Goal: Book appointment/travel/reservation

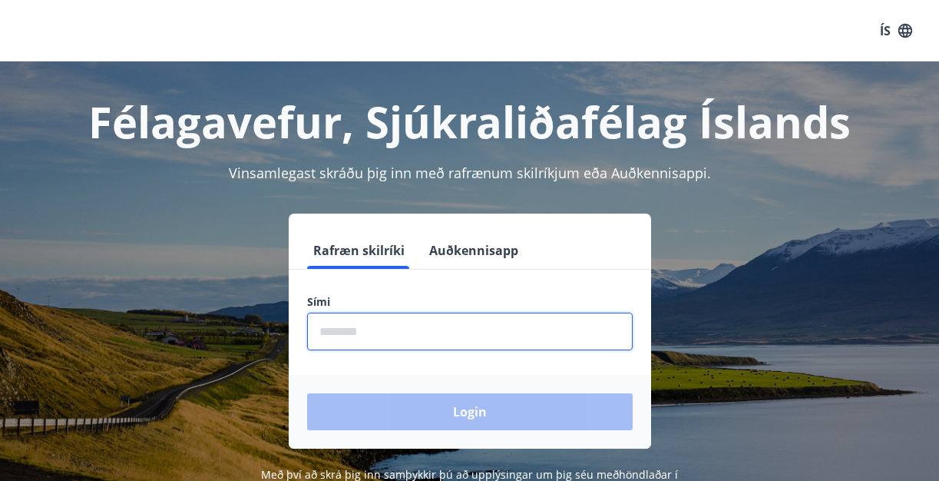
click at [358, 341] on input "phone" at bounding box center [469, 331] width 325 height 38
type input "********"
click at [469, 411] on button "Login" at bounding box center [469, 411] width 325 height 37
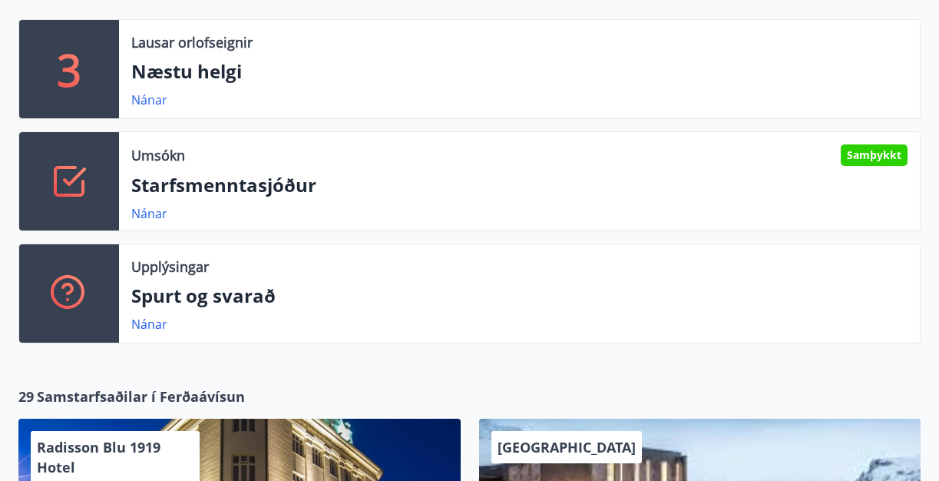
scroll to position [324, 0]
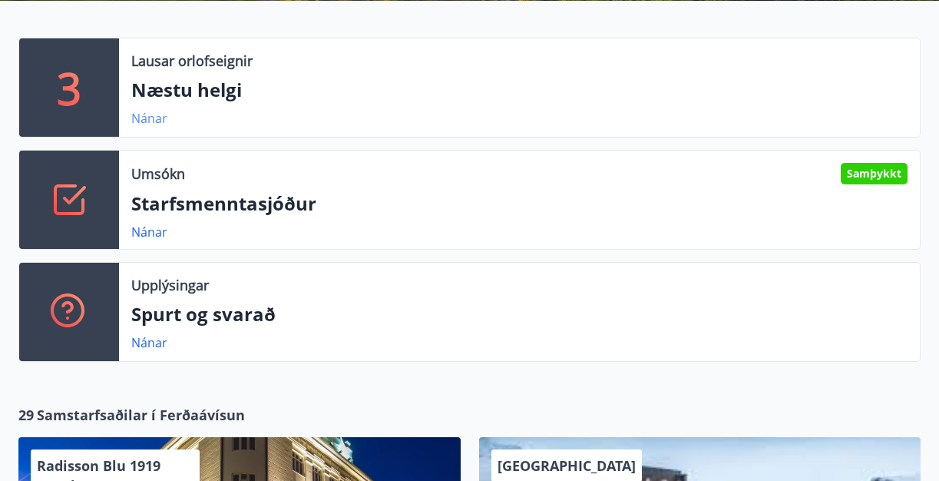
click at [150, 117] on link "Nánar" at bounding box center [149, 118] width 36 height 17
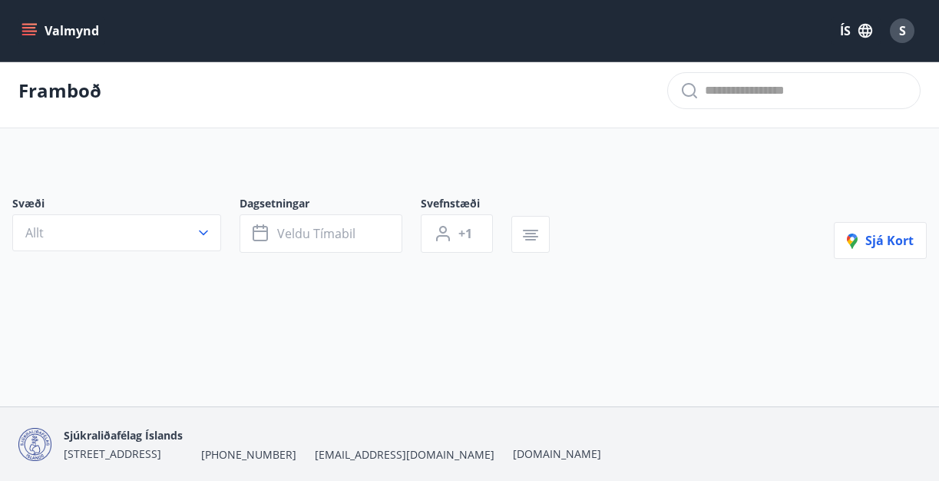
type input "*"
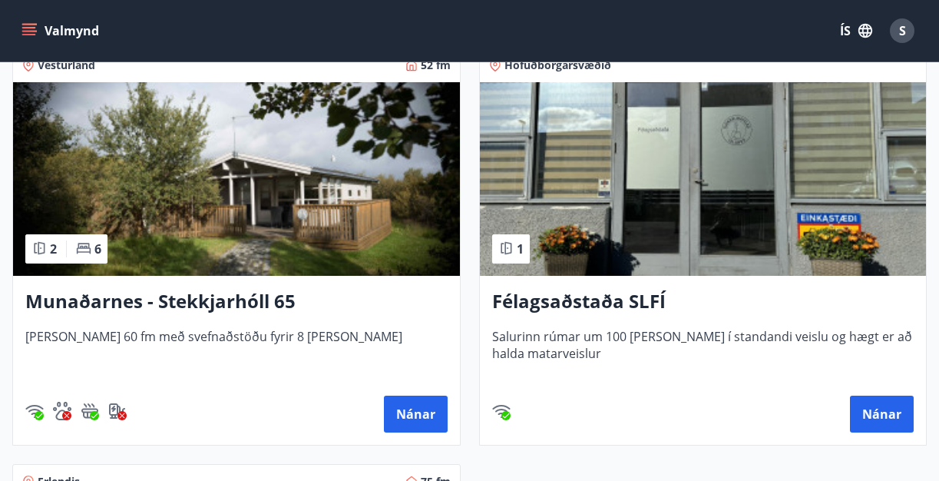
scroll to position [344, 0]
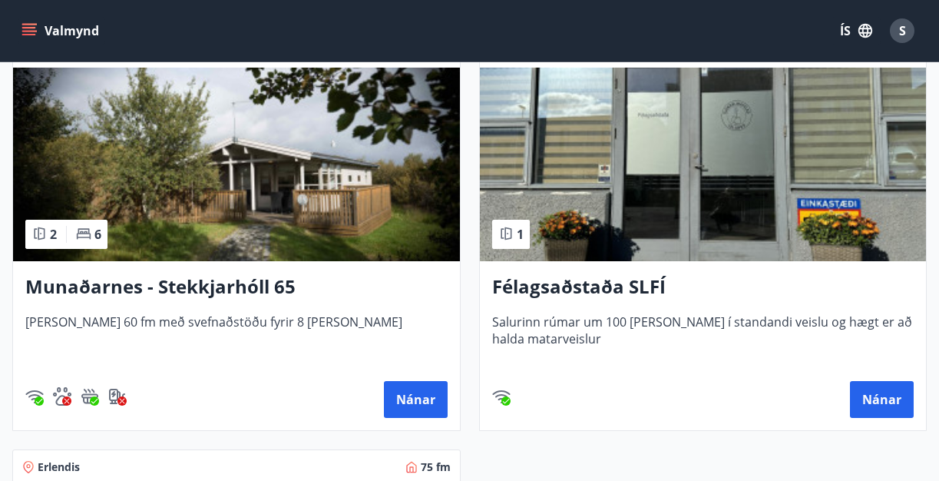
click at [566, 286] on h3 "Félagsaðstaða SLFÍ" at bounding box center [703, 287] width 422 height 28
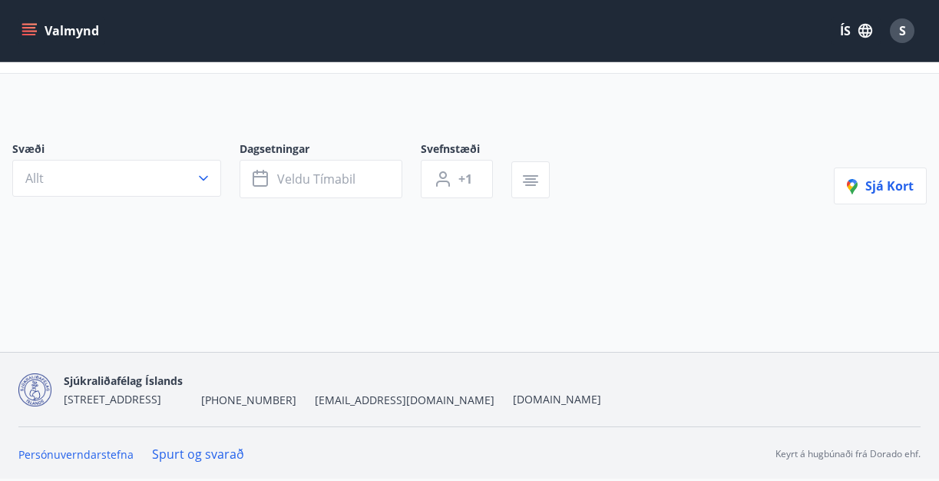
type input "*"
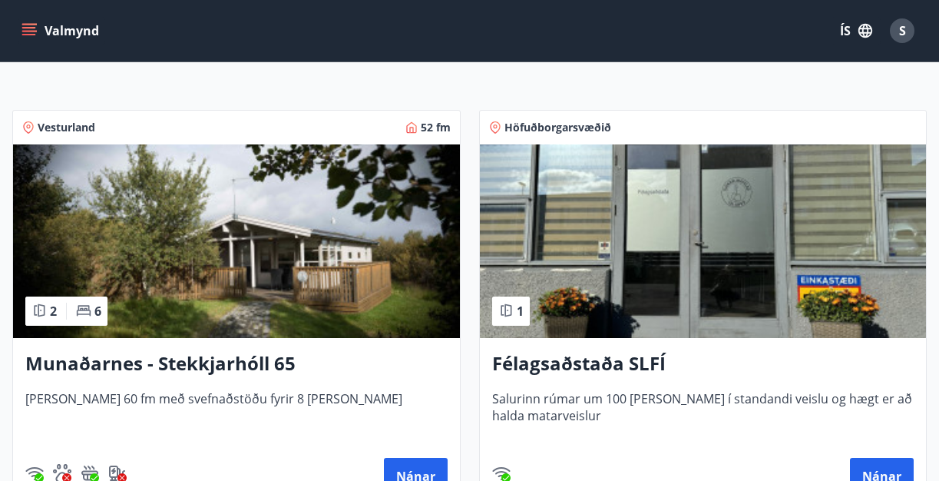
click at [173, 367] on h3 "Munaðarnes - Stekkjarhóll 65" at bounding box center [236, 364] width 422 height 28
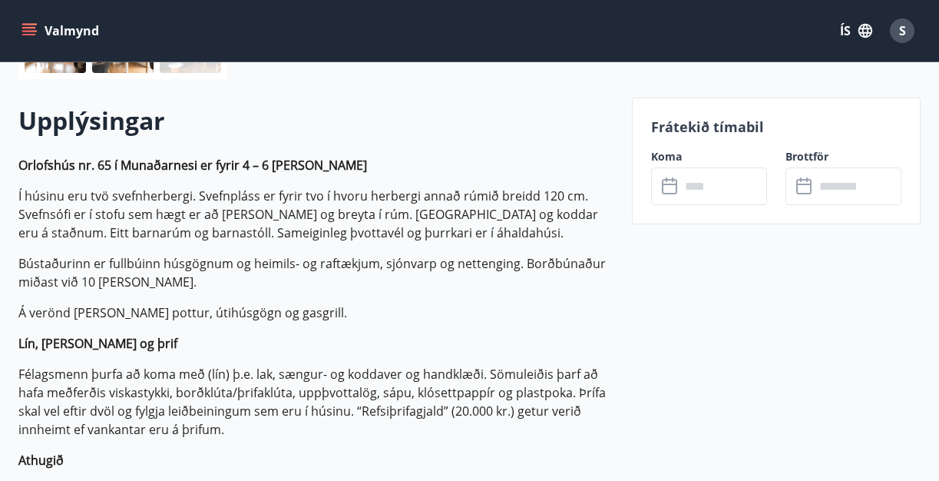
scroll to position [421, 0]
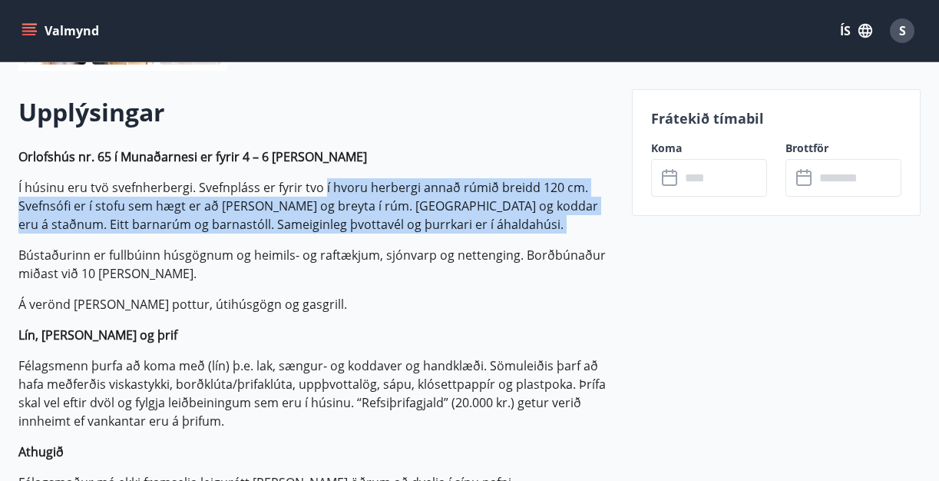
drag, startPoint x: 322, startPoint y: 190, endPoint x: 387, endPoint y: 230, distance: 75.8
click at [389, 231] on p "Í húsinu eru tvö svefnherbergi. Svefnpláss er fyrir tvo í hvoru herbergi annað …" at bounding box center [315, 205] width 595 height 55
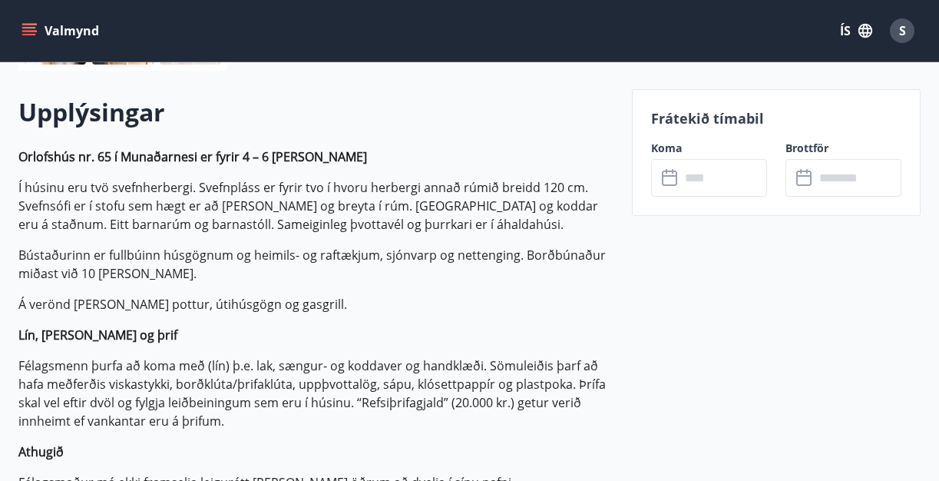
click at [380, 225] on p "Í húsinu eru tvö svefnherbergi. Svefnpláss er fyrir tvo í hvoru herbergi annað …" at bounding box center [315, 205] width 595 height 55
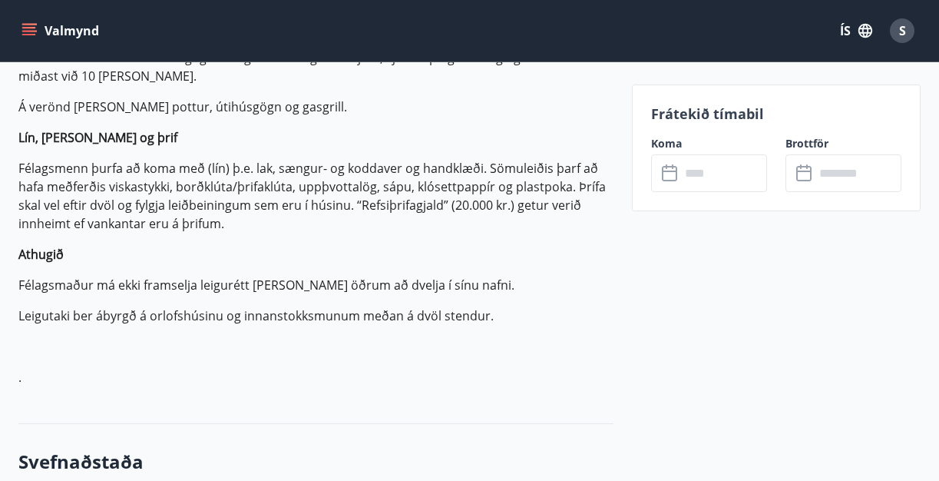
scroll to position [619, 0]
drag, startPoint x: 159, startPoint y: 168, endPoint x: 308, endPoint y: 168, distance: 148.9
click at [200, 168] on p "Félagsmenn þurfa að koma með (lín) þ.e. lak, sængur- og koddaver og handklæði. …" at bounding box center [315, 195] width 595 height 74
click at [293, 162] on p "Félagsmenn þurfa að koma með (lín) þ.e. lak, sængur- og koddaver og handklæði. …" at bounding box center [315, 195] width 595 height 74
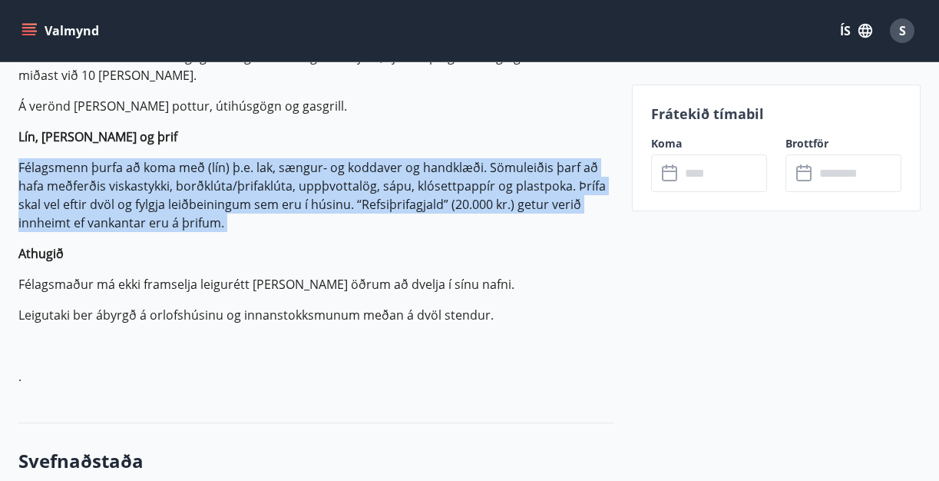
drag, startPoint x: 328, startPoint y: 155, endPoint x: 213, endPoint y: 242, distance: 144.2
click at [213, 238] on p "Orlofshús nr. 65 í Munaðarnesi er fyrir 4 – 6 [PERSON_NAME] Í húsinu eru tvö sv…" at bounding box center [315, 167] width 595 height 436
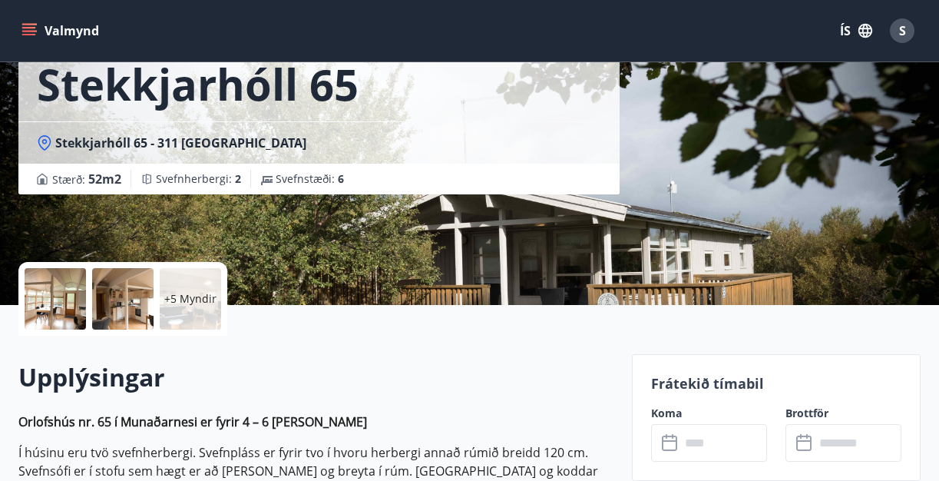
scroll to position [167, 0]
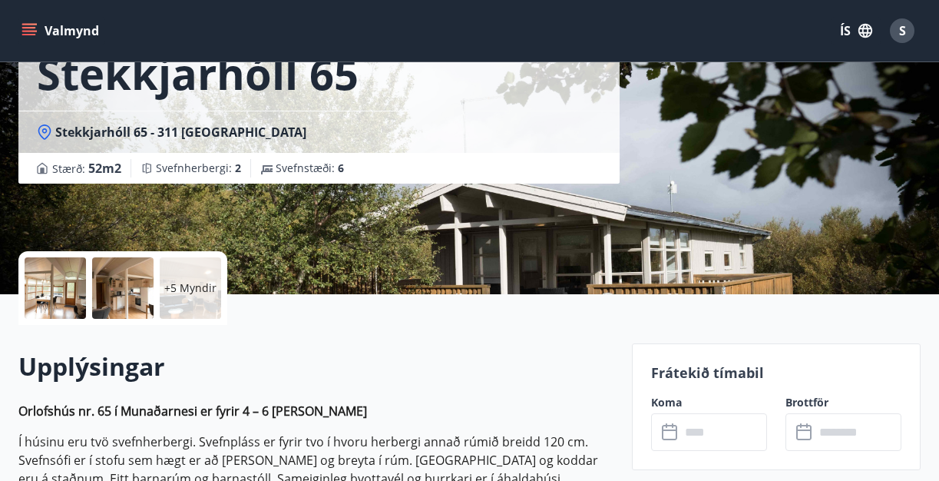
click at [63, 292] on div at bounding box center [55, 287] width 61 height 61
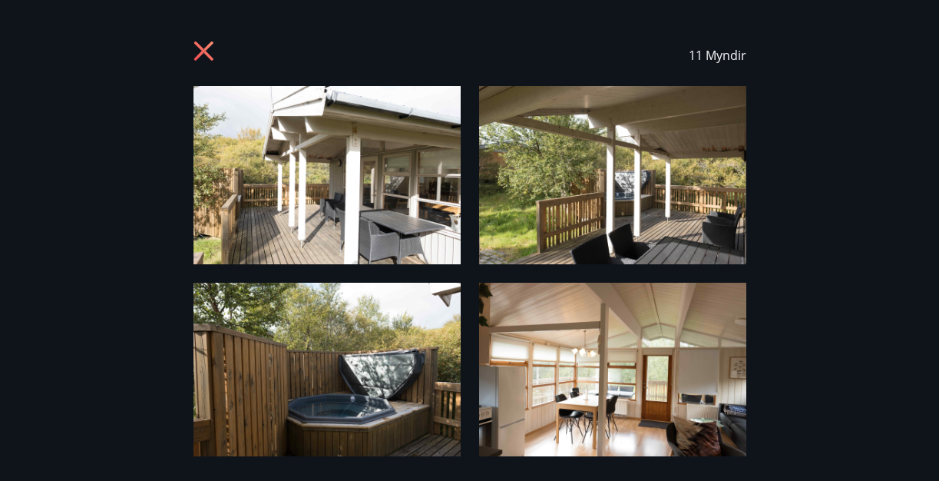
scroll to position [0, 0]
click at [220, 41] on div "11 Myndir" at bounding box center [469, 55] width 553 height 61
click at [206, 53] on icon at bounding box center [202, 50] width 19 height 19
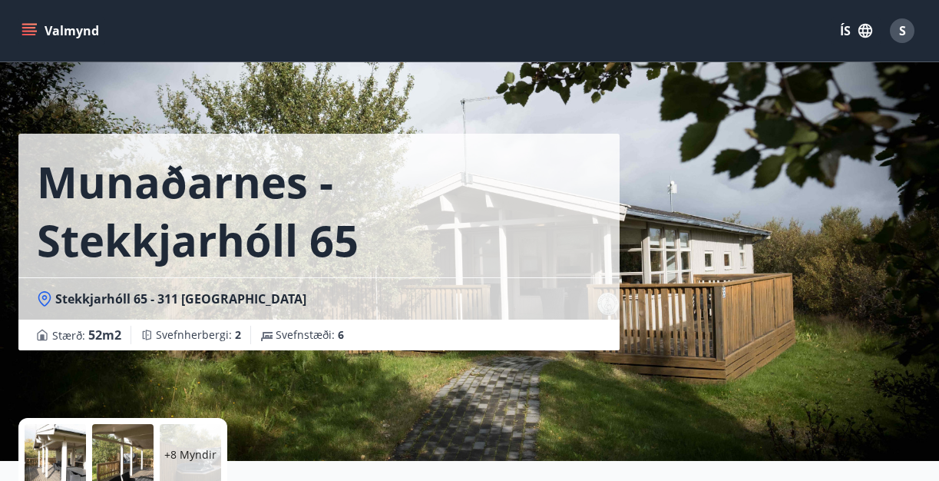
click at [20, 25] on button "Valmynd" at bounding box center [61, 31] width 87 height 28
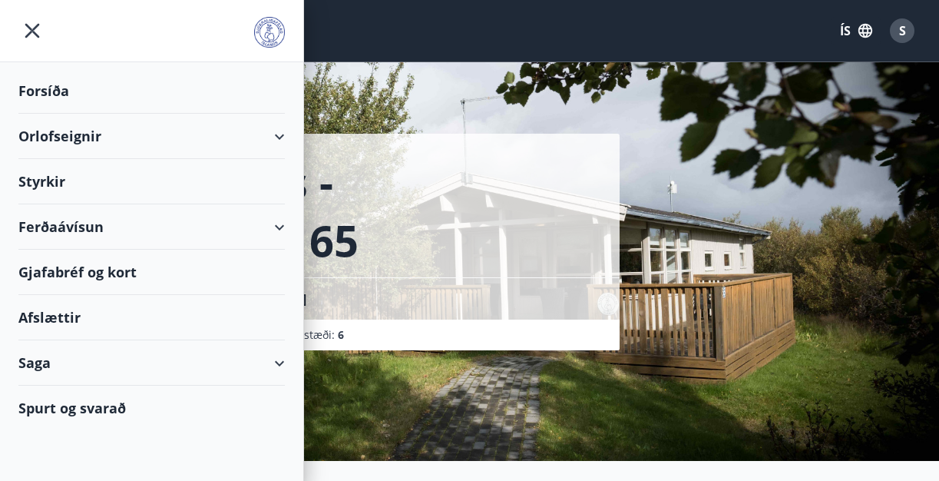
click at [63, 134] on div "Orlofseignir" at bounding box center [151, 136] width 266 height 45
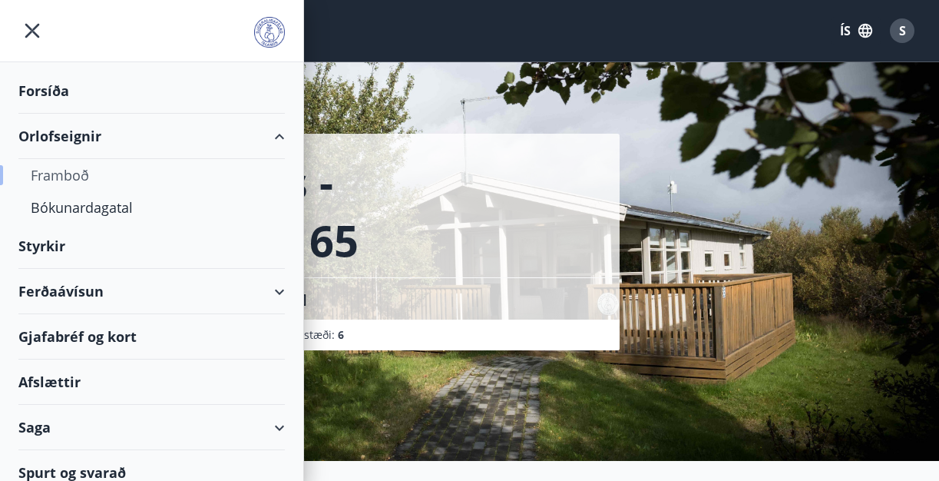
click at [51, 177] on div "Framboð" at bounding box center [152, 175] width 242 height 32
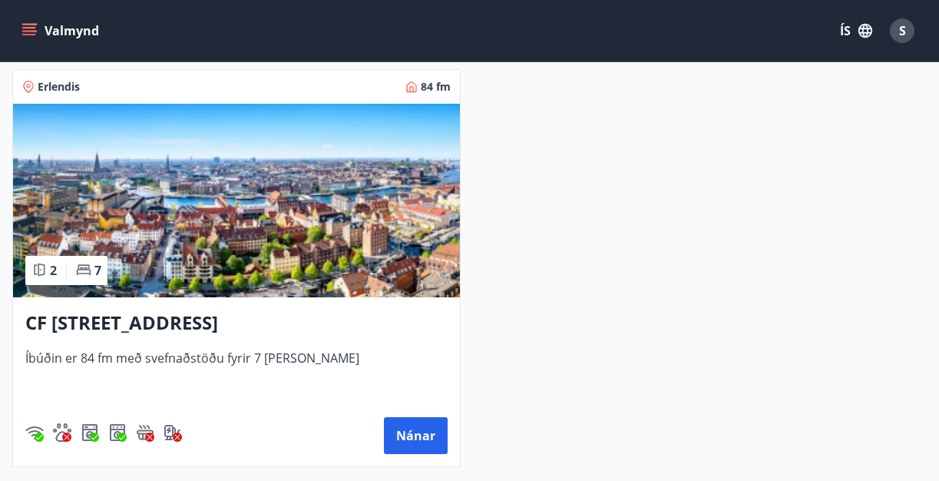
scroll to position [4016, 0]
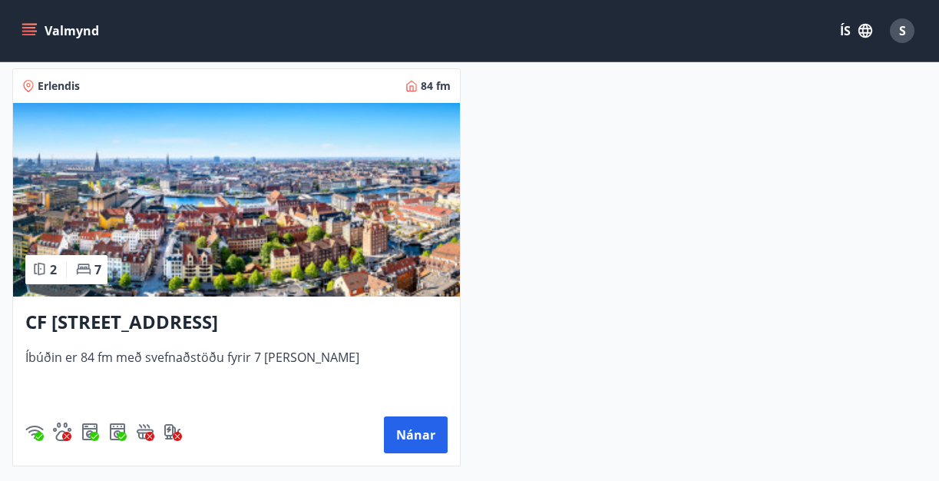
click at [202, 320] on h3 "CF [STREET_ADDRESS]" at bounding box center [236, 323] width 422 height 28
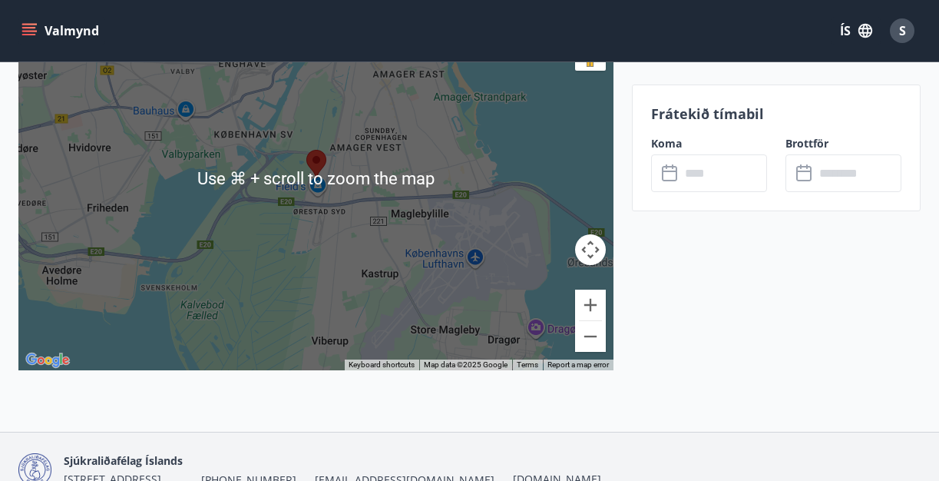
scroll to position [2886, 0]
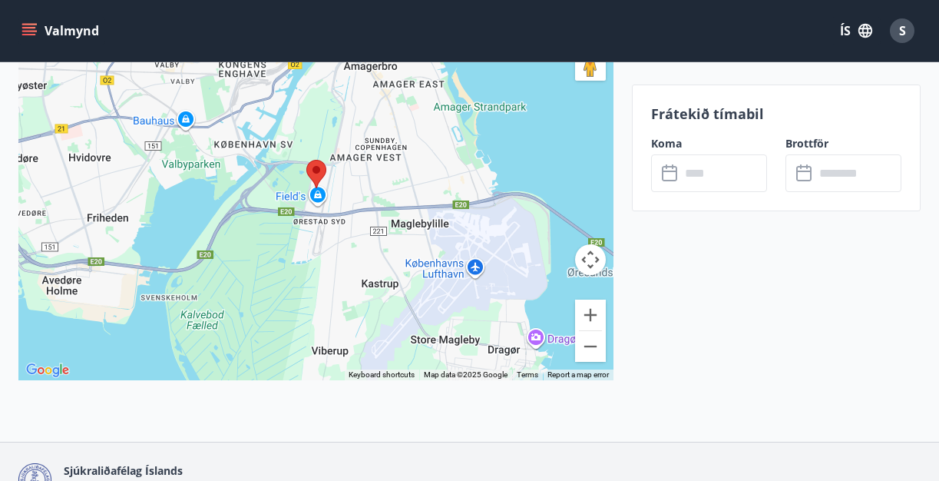
click at [706, 175] on input "text" at bounding box center [723, 173] width 87 height 38
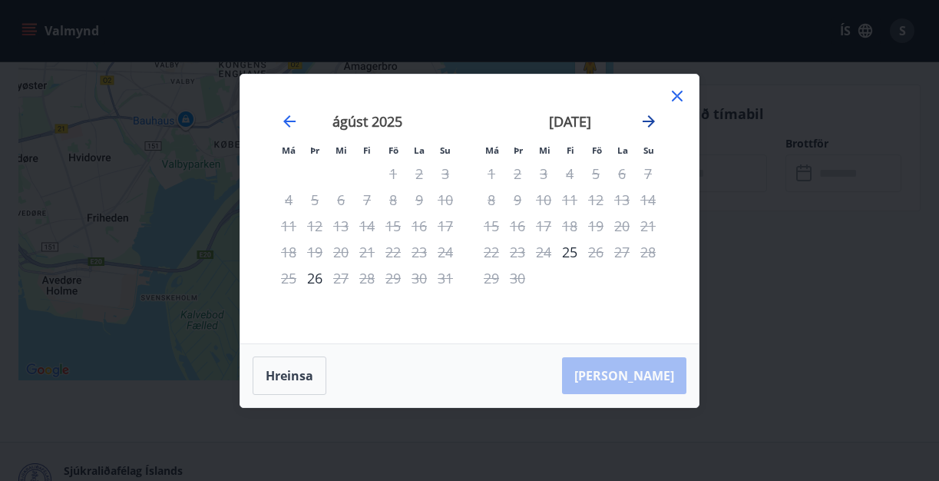
click at [649, 121] on icon "Move forward to switch to the next month." at bounding box center [648, 121] width 18 height 18
click at [644, 124] on icon "Move forward to switch to the next month." at bounding box center [648, 121] width 18 height 18
click at [644, 125] on icon "Move forward to switch to the next month." at bounding box center [648, 121] width 18 height 18
click at [547, 202] on div "10" at bounding box center [543, 200] width 26 height 26
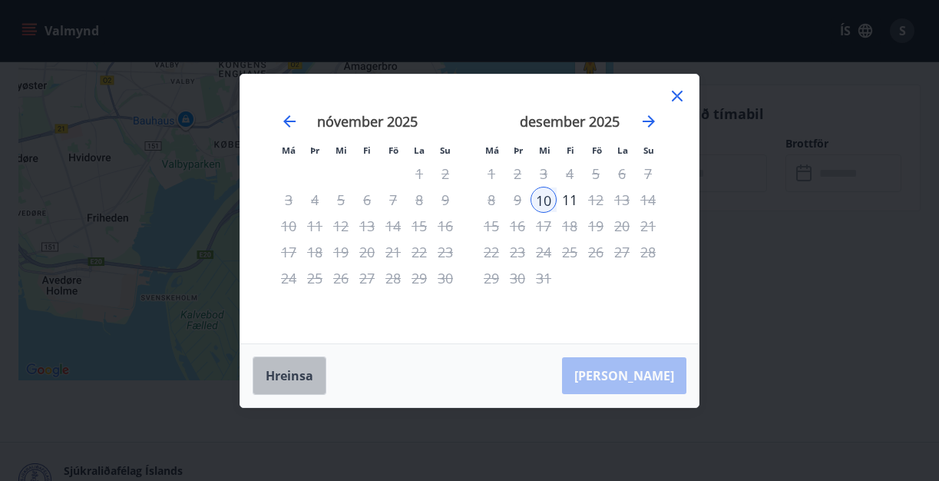
click at [299, 384] on button "Hreinsa" at bounding box center [290, 375] width 74 height 38
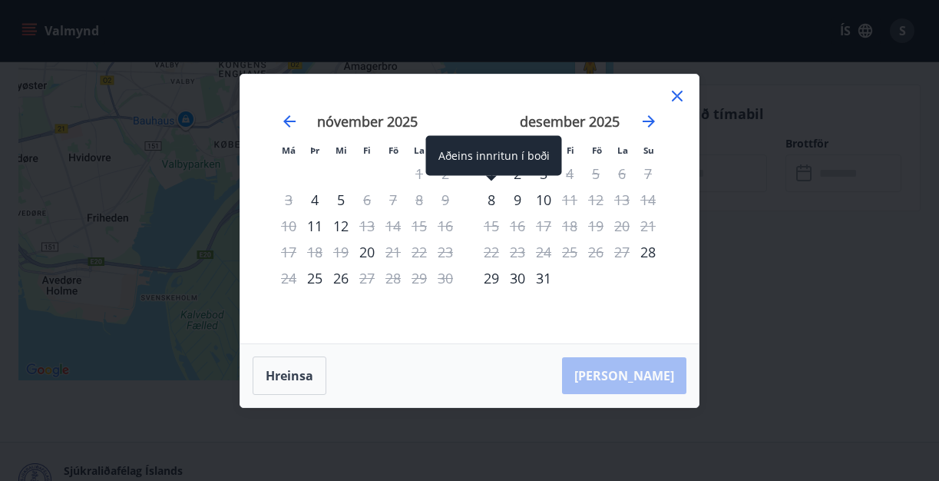
click at [489, 201] on div "8" at bounding box center [491, 200] width 26 height 26
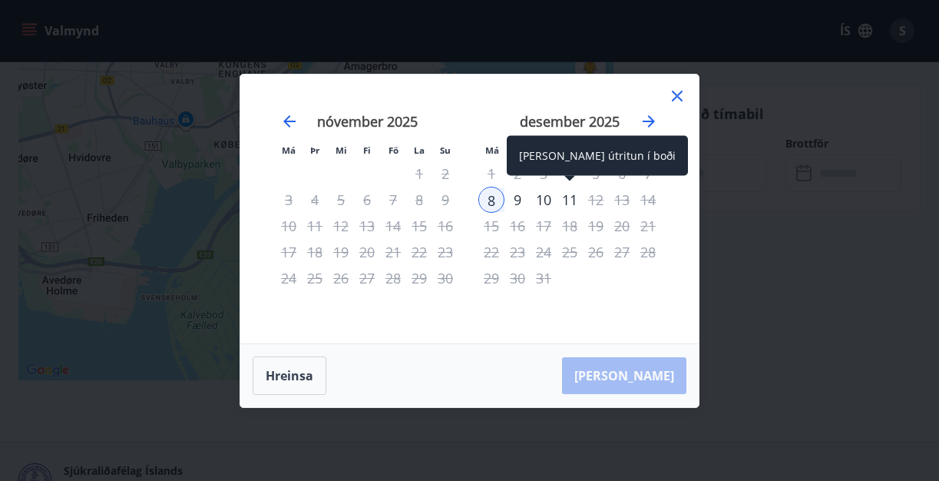
click at [570, 200] on div "11" at bounding box center [570, 200] width 26 height 26
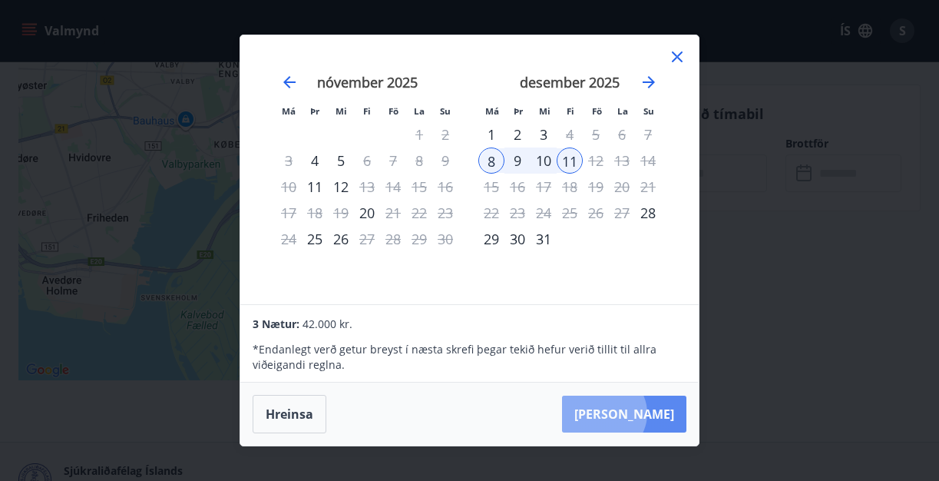
click at [650, 413] on button "[PERSON_NAME]" at bounding box center [624, 413] width 124 height 37
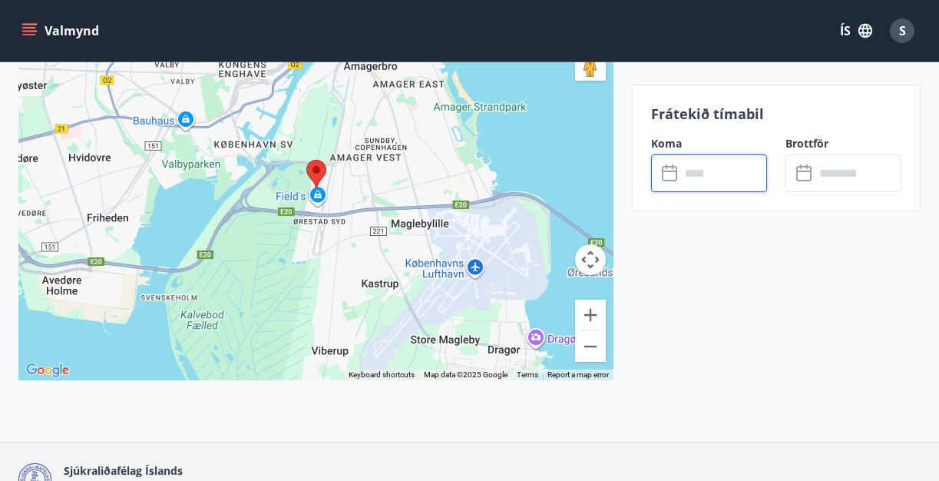
type input "******"
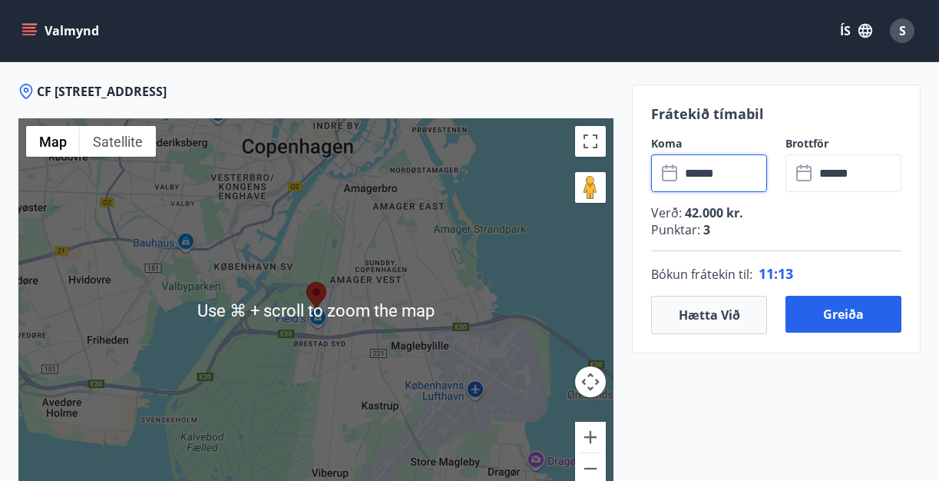
scroll to position [2688, 0]
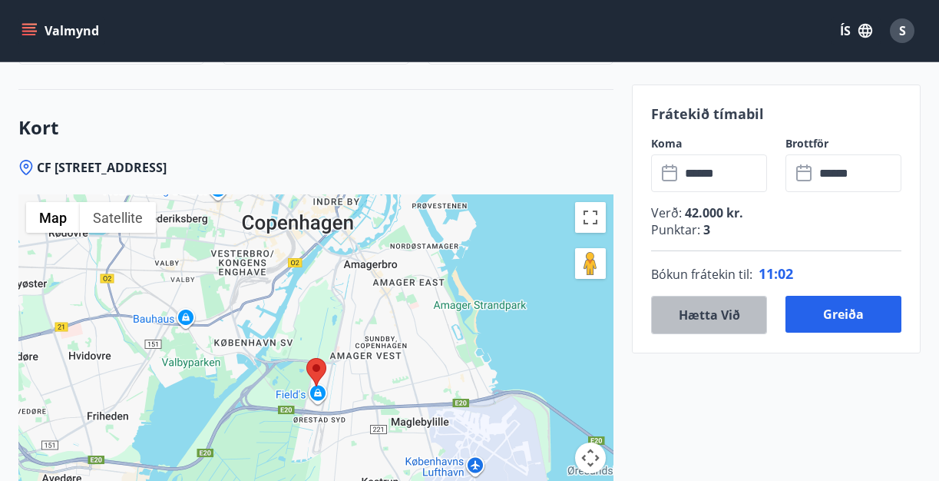
click at [704, 322] on button "Hætta við" at bounding box center [709, 315] width 116 height 38
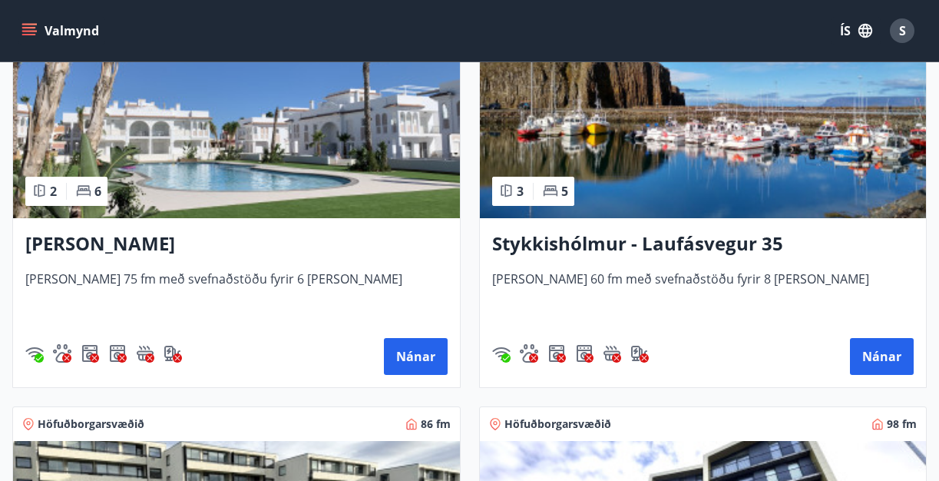
scroll to position [1580, 0]
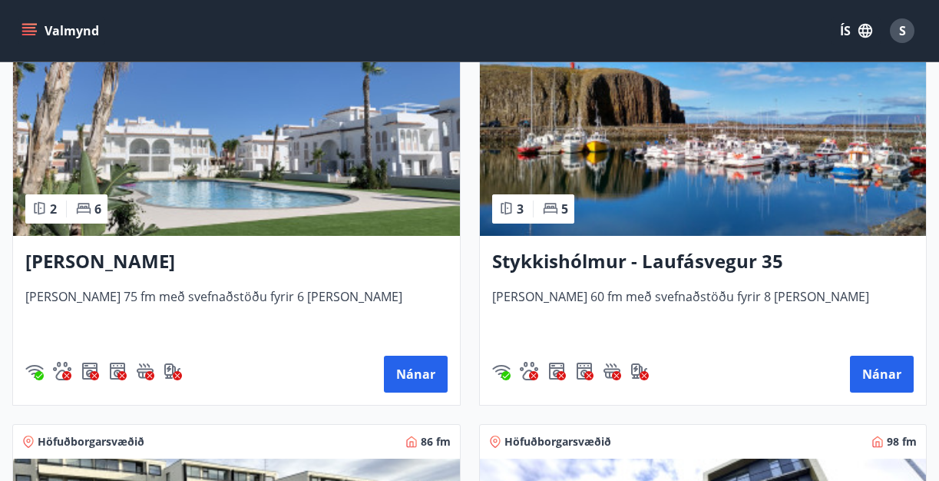
click at [167, 262] on h3 "[PERSON_NAME]" at bounding box center [236, 262] width 422 height 28
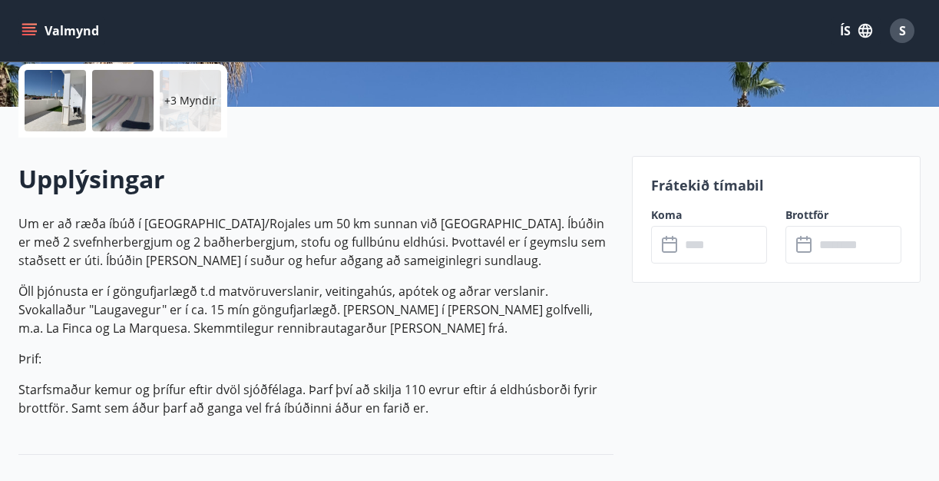
scroll to position [358, 0]
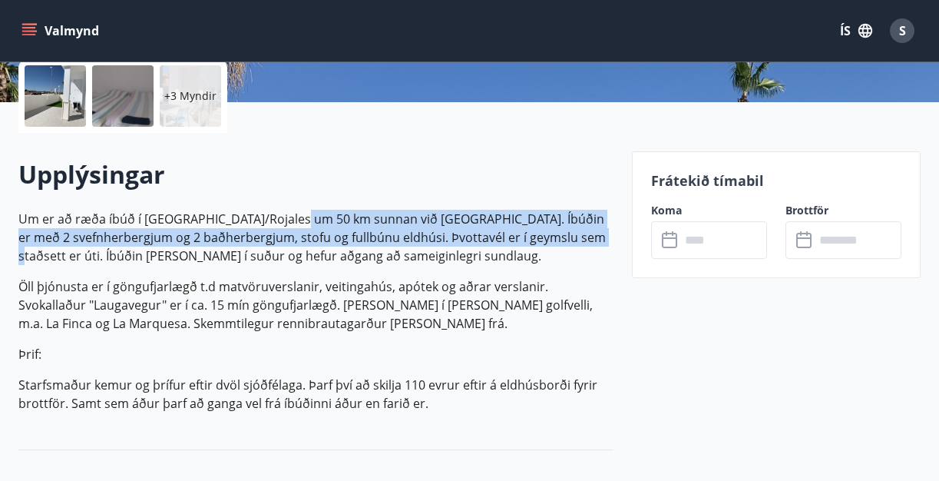
drag, startPoint x: 302, startPoint y: 221, endPoint x: 547, endPoint y: 233, distance: 245.2
click at [549, 234] on p "Um er að ræða íbúð í [GEOGRAPHIC_DATA]/Rojales um 50 km sunnan við [GEOGRAPHIC_…" at bounding box center [315, 237] width 595 height 55
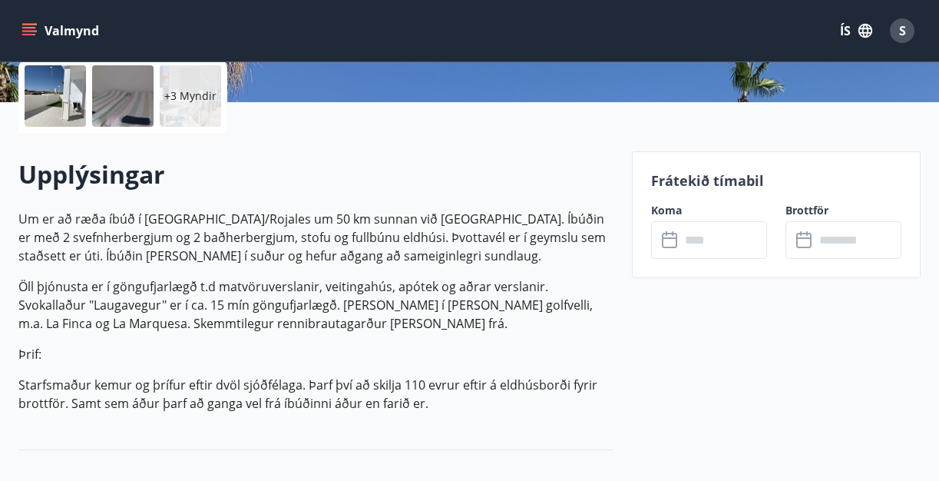
click at [529, 259] on p "Um er að ræða íbúð í [GEOGRAPHIC_DATA]/Rojales um 50 km sunnan við [GEOGRAPHIC_…" at bounding box center [315, 237] width 595 height 55
click at [705, 236] on input "text" at bounding box center [723, 240] width 87 height 38
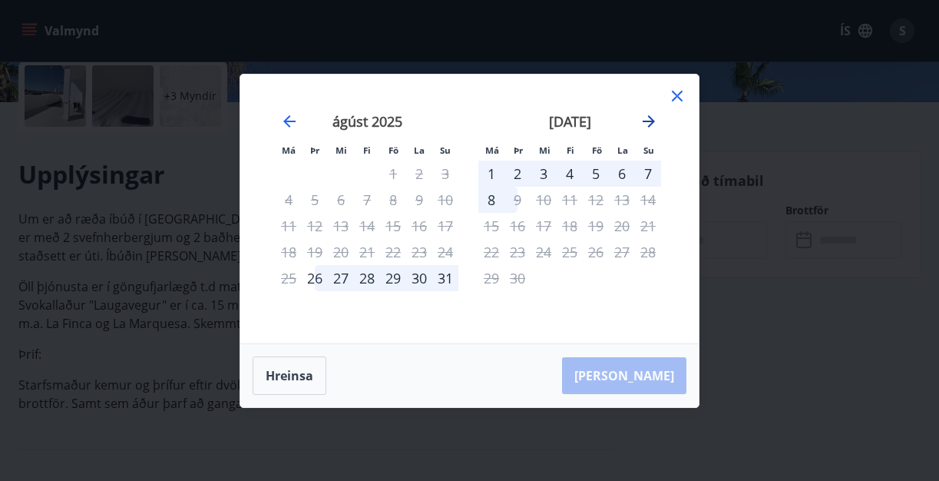
click at [652, 121] on icon "Move forward to switch to the next month." at bounding box center [648, 121] width 12 height 12
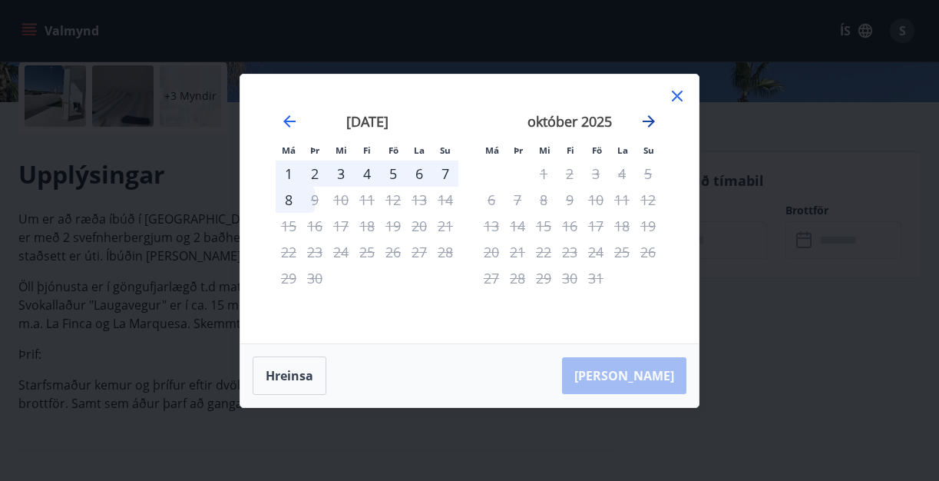
click at [648, 121] on icon "Move forward to switch to the next month." at bounding box center [648, 121] width 12 height 12
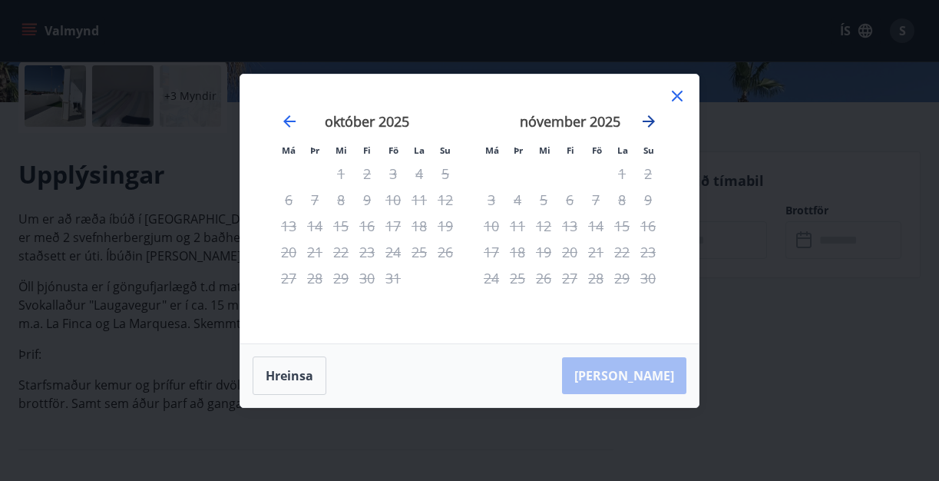
click at [646, 121] on icon "Move forward to switch to the next month." at bounding box center [648, 121] width 12 height 12
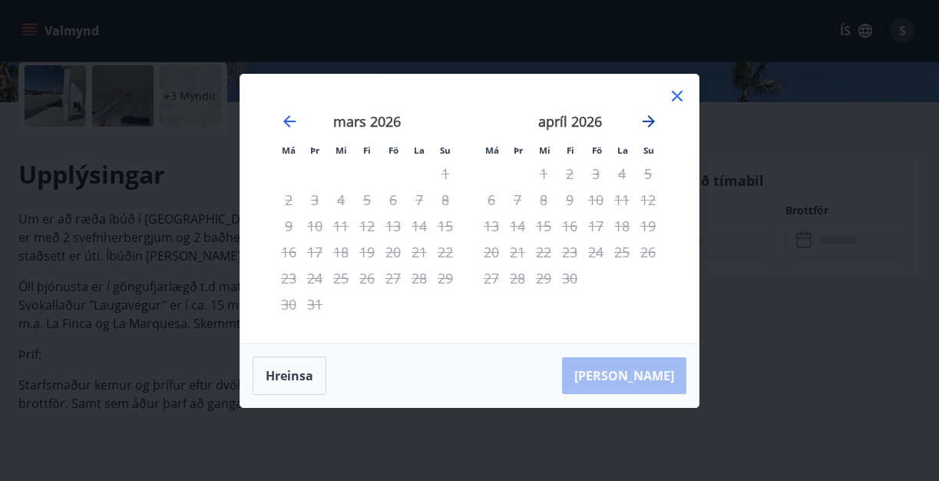
click at [646, 121] on icon "Move forward to switch to the next month." at bounding box center [648, 121] width 12 height 12
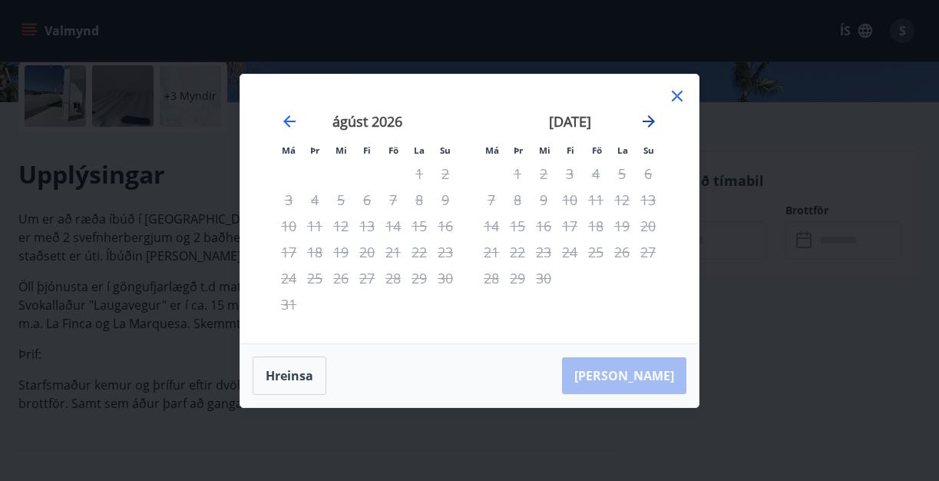
click at [646, 121] on icon "Move forward to switch to the next month." at bounding box center [648, 121] width 12 height 12
click at [287, 117] on icon "Move backward to switch to the previous month." at bounding box center [289, 121] width 12 height 12
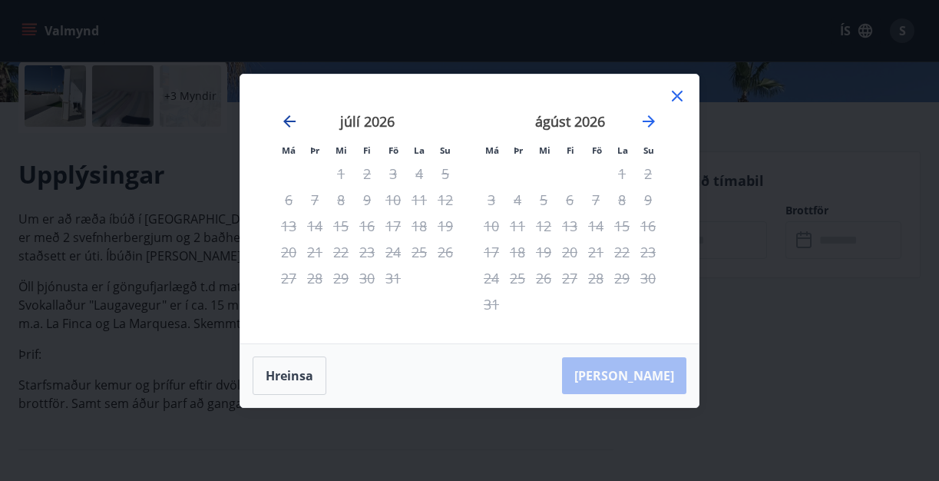
click at [287, 117] on icon "Move backward to switch to the previous month." at bounding box center [289, 121] width 12 height 12
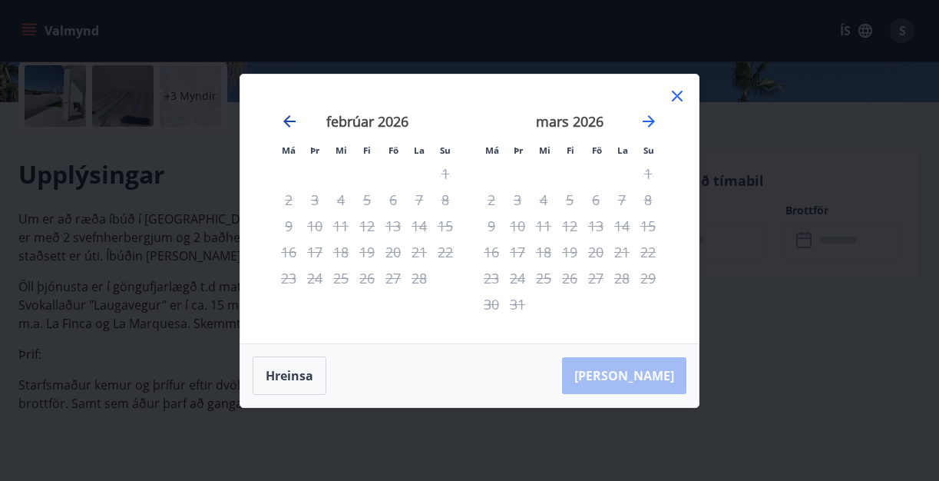
click at [287, 117] on icon "Move backward to switch to the previous month." at bounding box center [289, 121] width 12 height 12
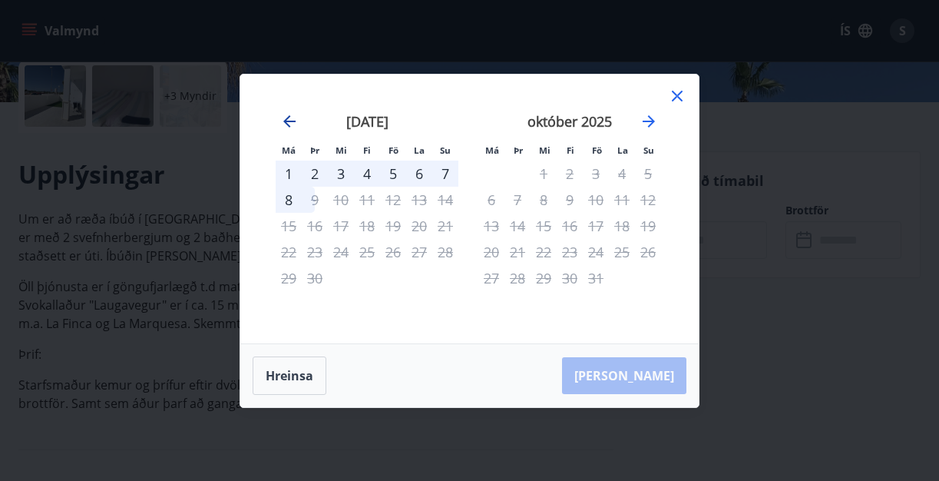
click at [287, 117] on icon "Move backward to switch to the previous month." at bounding box center [289, 121] width 12 height 12
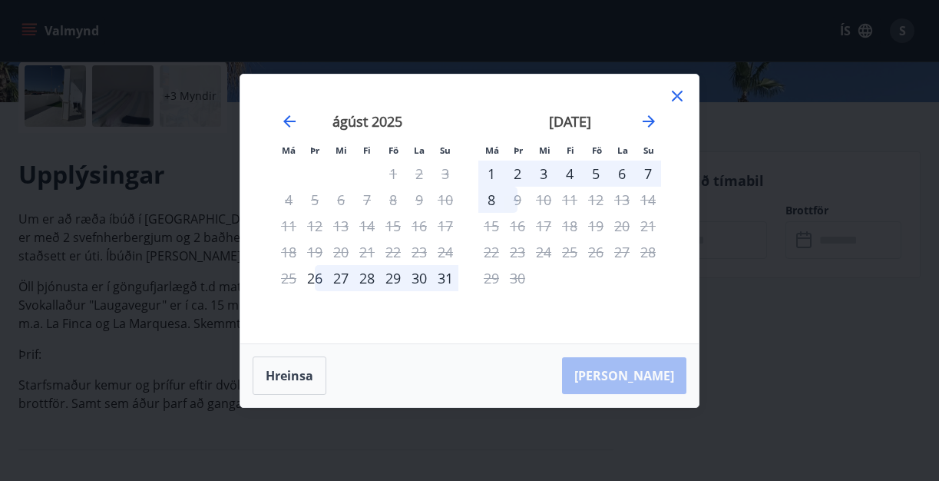
click at [493, 173] on div "1" at bounding box center [491, 173] width 26 height 26
click at [487, 172] on div "1" at bounding box center [491, 173] width 26 height 26
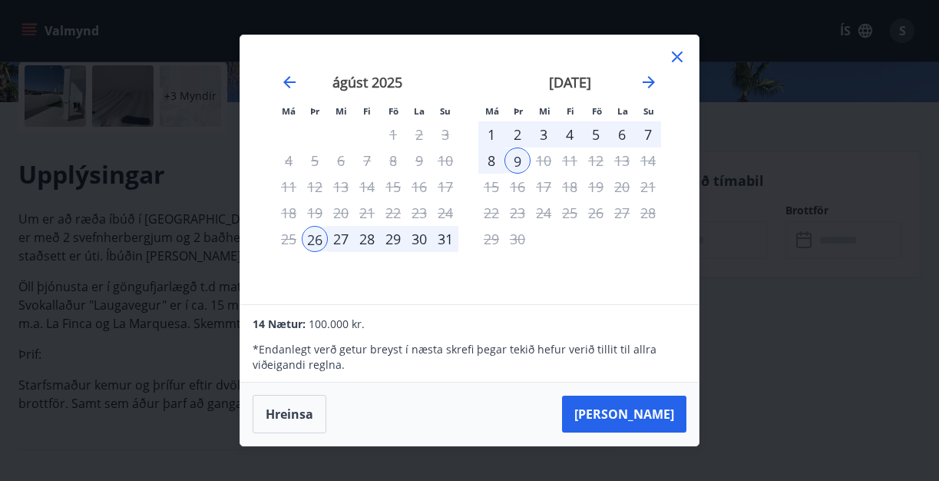
click at [338, 239] on div "27" at bounding box center [341, 239] width 26 height 26
click at [684, 55] on icon at bounding box center [677, 57] width 18 height 18
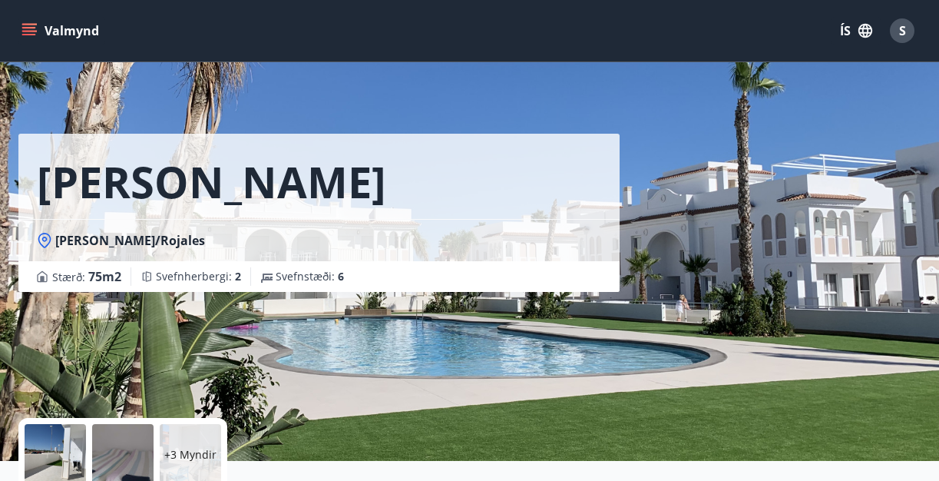
scroll to position [0, 0]
